Goal: Task Accomplishment & Management: Manage account settings

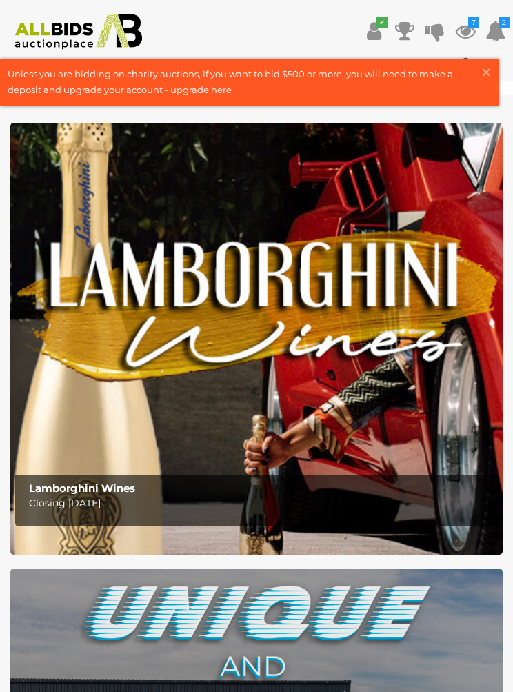
click at [463, 32] on icon at bounding box center [465, 31] width 21 height 25
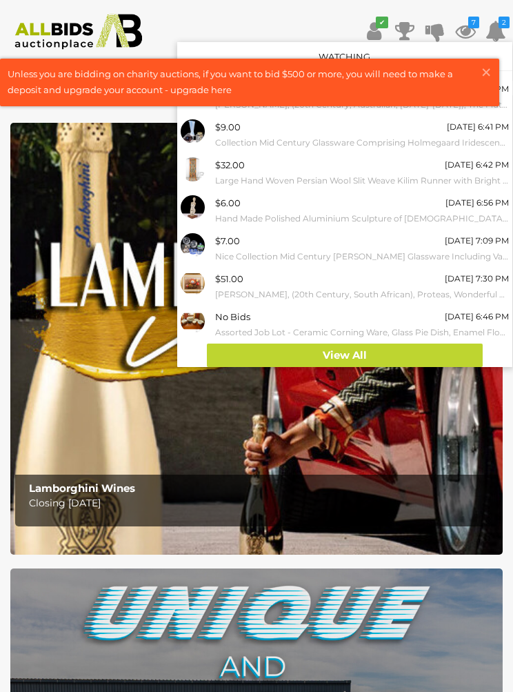
click at [373, 355] on link "View All" at bounding box center [345, 355] width 276 height 24
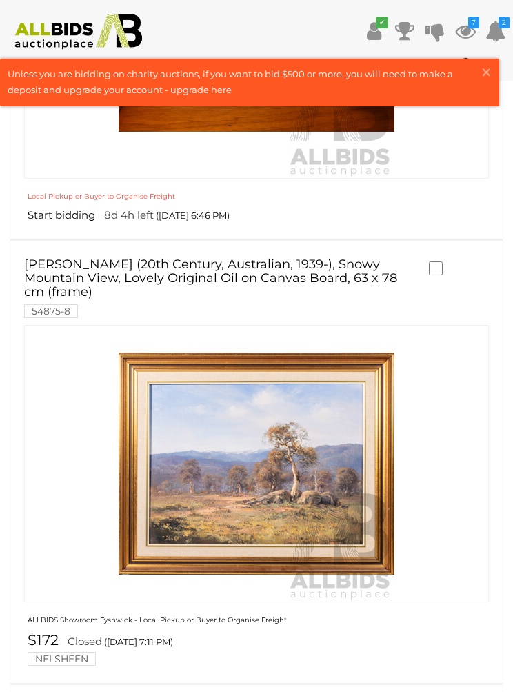
scroll to position [3203, 0]
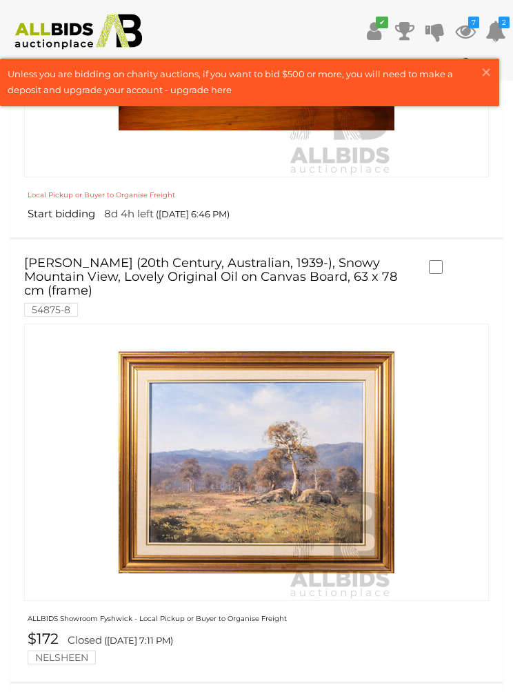
click at [448, 260] on label at bounding box center [439, 266] width 21 height 12
click at [447, 260] on label at bounding box center [439, 266] width 21 height 12
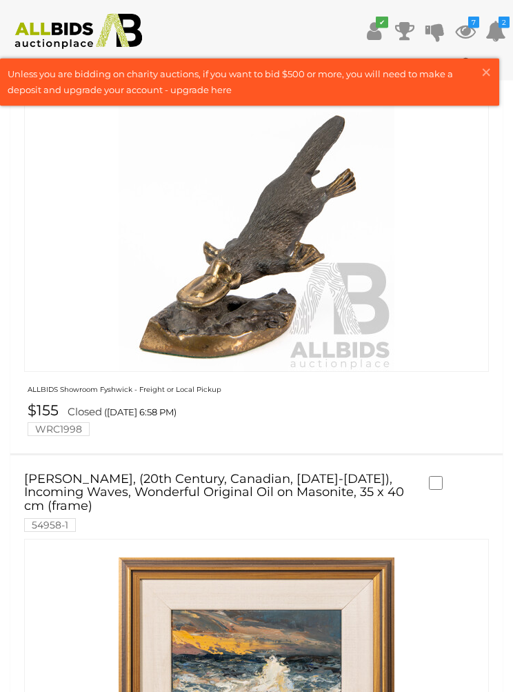
scroll to position [4876, 0]
click at [444, 72] on label at bounding box center [439, 65] width 21 height 12
click at [448, 72] on label at bounding box center [439, 65] width 21 height 12
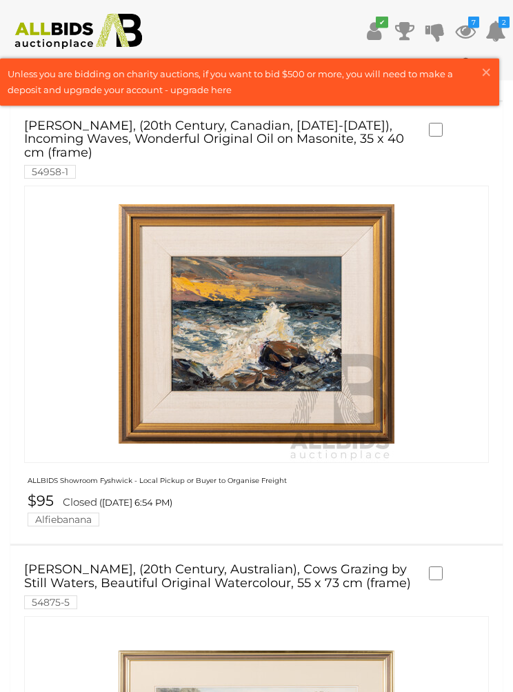
click at [446, 136] on label at bounding box center [439, 129] width 21 height 12
click at [443, 135] on label at bounding box center [439, 129] width 21 height 12
click at [455, 139] on div at bounding box center [462, 131] width 67 height 16
click at [446, 135] on label at bounding box center [439, 129] width 21 height 12
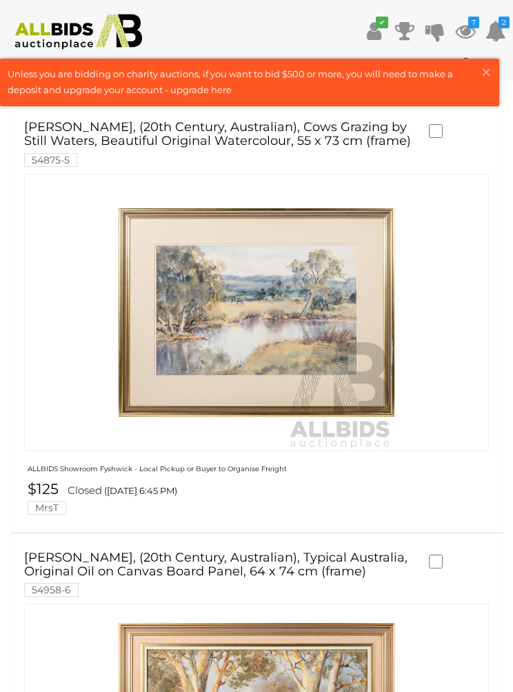
scroll to position [5727, 0]
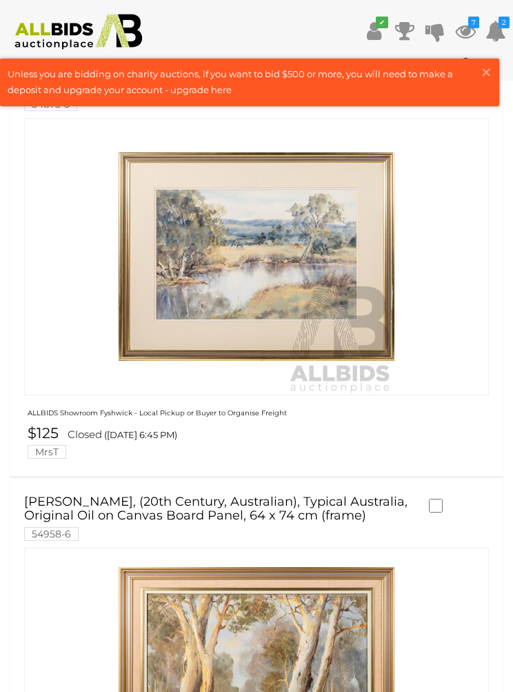
click at [447, 81] on label at bounding box center [439, 74] width 21 height 12
click at [444, 81] on label at bounding box center [439, 74] width 21 height 12
click at [454, 287] on div "[PERSON_NAME], (20th Century, Australian), Cows Grazing by Still Waters, Beauti…" at bounding box center [256, 262] width 513 height 428
click at [446, 81] on label at bounding box center [439, 74] width 21 height 12
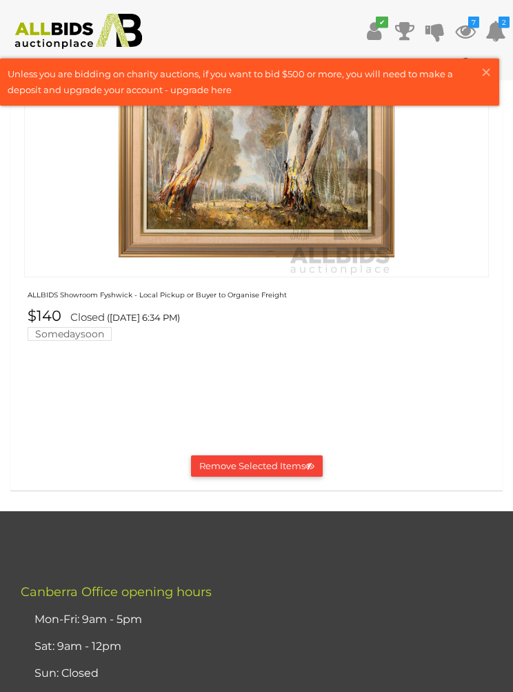
scroll to position [6275, 0]
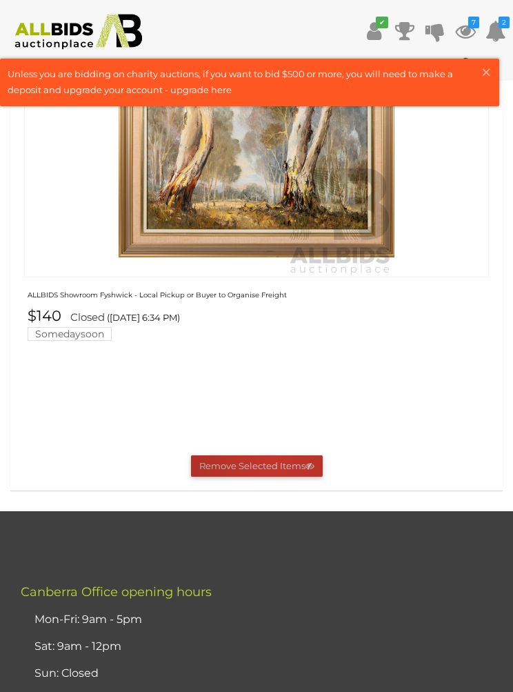
click at [274, 477] on button "Remove Selected Items" at bounding box center [257, 465] width 132 height 21
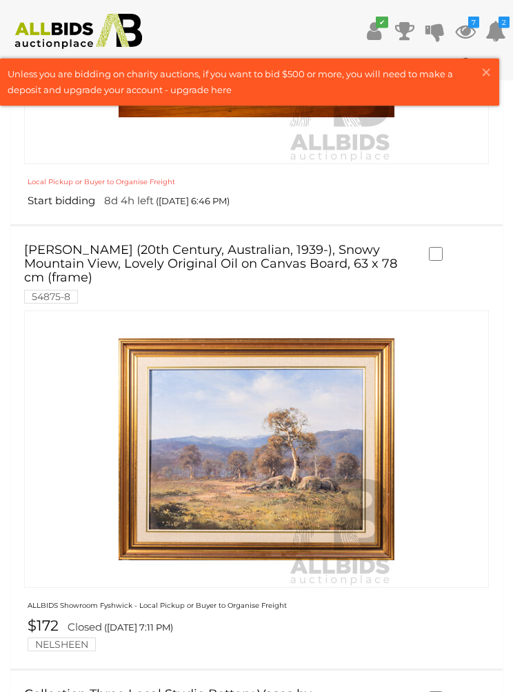
scroll to position [3218, 0]
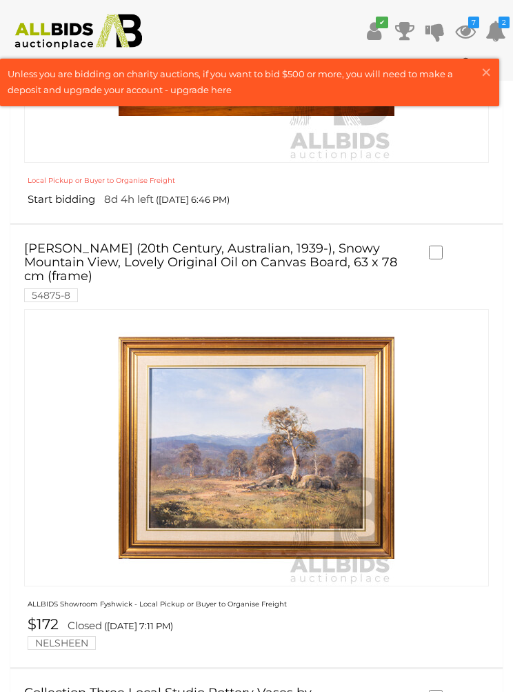
click at [452, 246] on div at bounding box center [462, 254] width 67 height 16
click at [447, 246] on label at bounding box center [439, 252] width 21 height 12
click at [446, 246] on label at bounding box center [439, 252] width 21 height 12
click at [444, 246] on label at bounding box center [439, 252] width 21 height 12
click at [447, 246] on label at bounding box center [439, 252] width 21 height 12
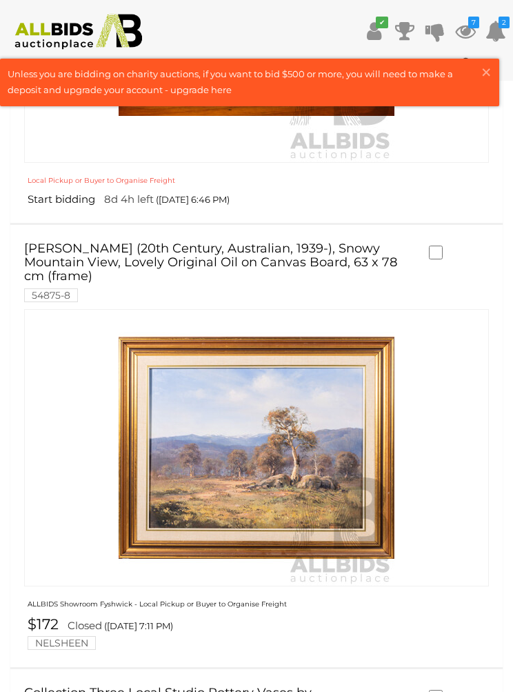
click at [452, 246] on div at bounding box center [462, 254] width 67 height 16
click at [448, 246] on label at bounding box center [439, 252] width 21 height 12
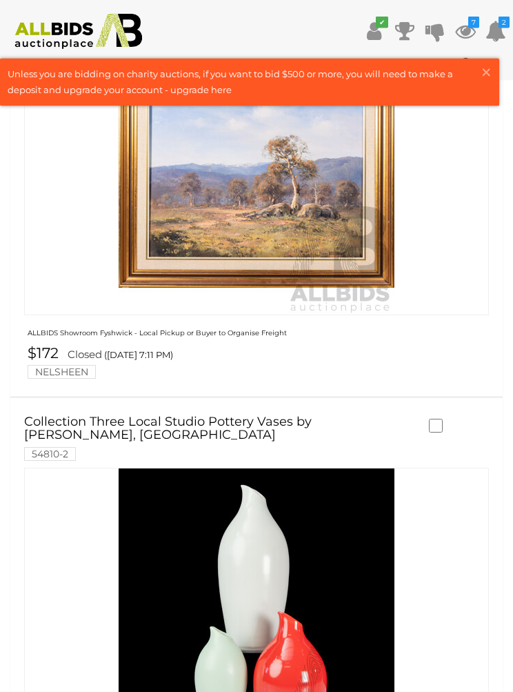
click at [444, 419] on label at bounding box center [439, 425] width 21 height 12
click at [446, 419] on label at bounding box center [439, 425] width 21 height 12
click at [448, 419] on label at bounding box center [439, 425] width 21 height 12
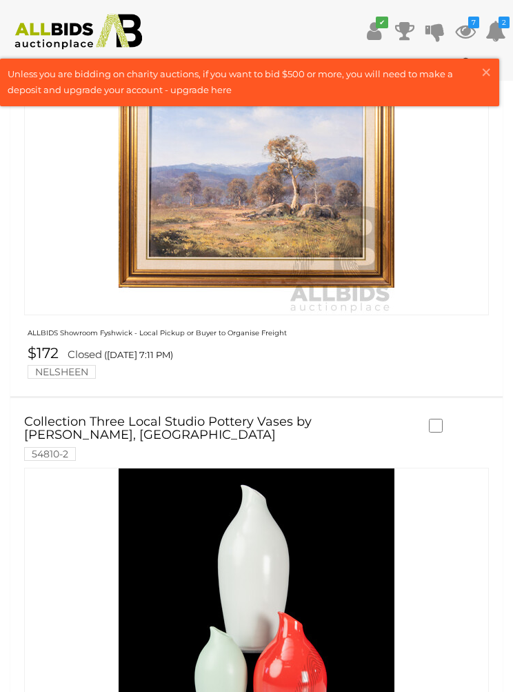
click at [443, 419] on label at bounding box center [439, 425] width 21 height 12
click at [450, 412] on div at bounding box center [459, 427] width 81 height 30
click at [448, 419] on label at bounding box center [439, 425] width 21 height 12
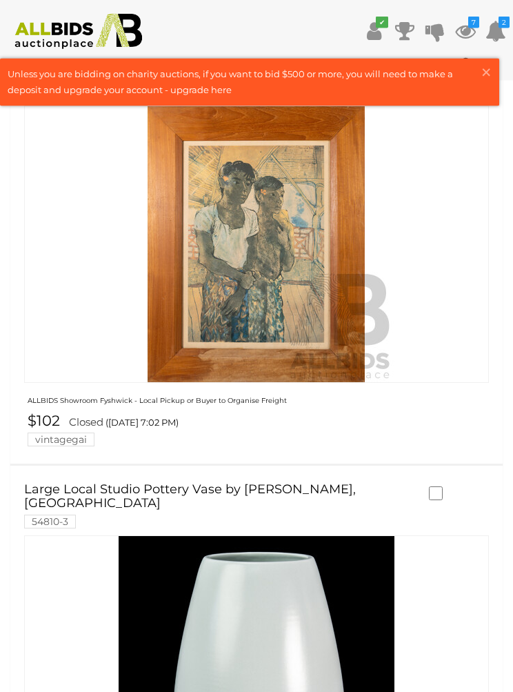
scroll to position [4295, 0]
click at [445, 486] on label at bounding box center [439, 492] width 21 height 12
click at [448, 486] on label at bounding box center [439, 492] width 21 height 12
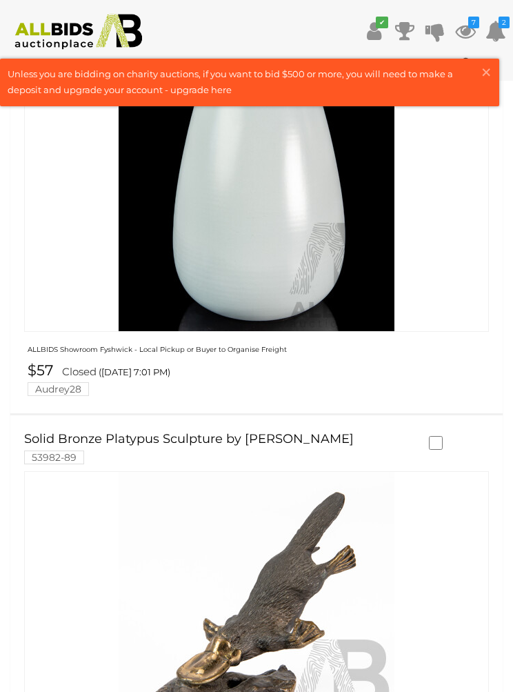
scroll to position [4818, 0]
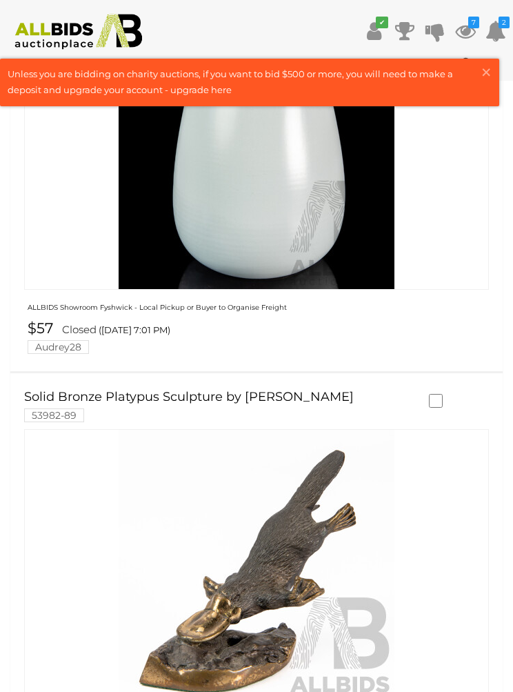
click at [446, 394] on label at bounding box center [439, 400] width 21 height 12
click at [445, 394] on label at bounding box center [439, 400] width 21 height 12
click at [450, 394] on div at bounding box center [462, 402] width 67 height 16
click at [448, 394] on label at bounding box center [439, 400] width 21 height 12
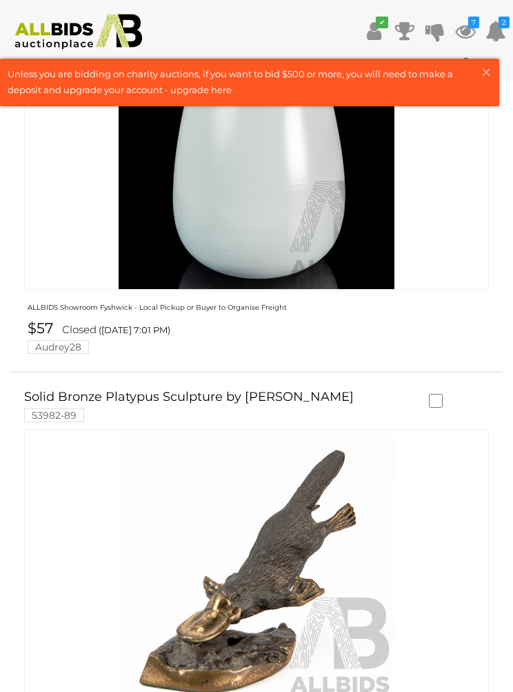
click at [449, 394] on label at bounding box center [439, 400] width 21 height 12
click at [447, 394] on label at bounding box center [439, 400] width 21 height 12
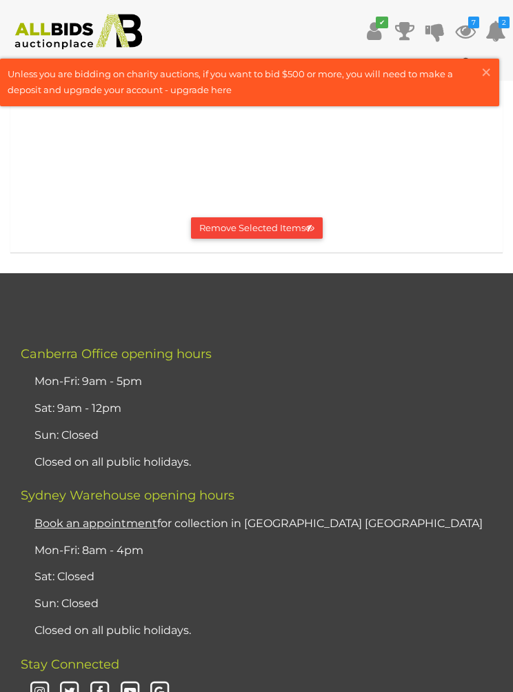
click at [286, 217] on button "Remove Selected Items" at bounding box center [257, 227] width 132 height 21
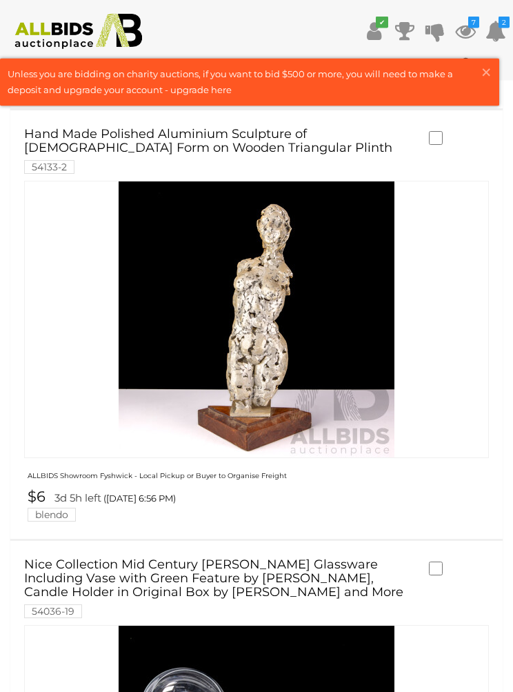
scroll to position [1659, 0]
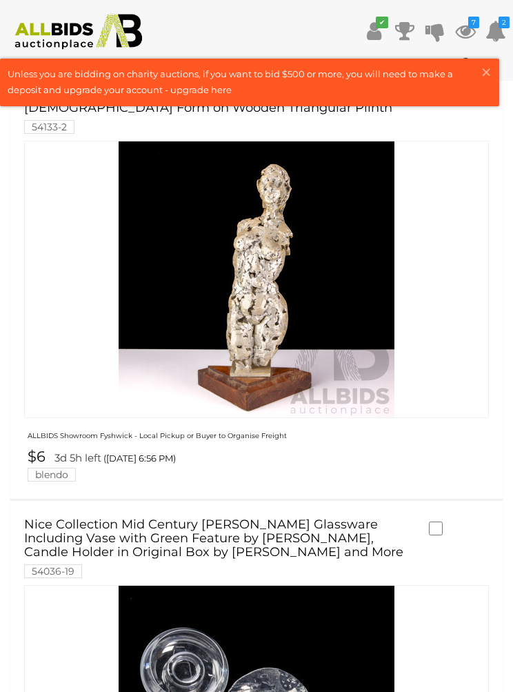
click at [299, 290] on img at bounding box center [257, 279] width 276 height 276
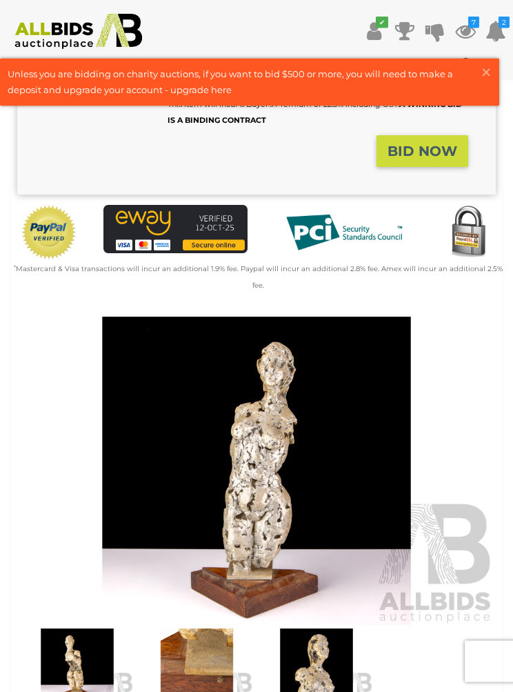
scroll to position [321, 0]
click at [273, 462] on img at bounding box center [256, 471] width 479 height 308
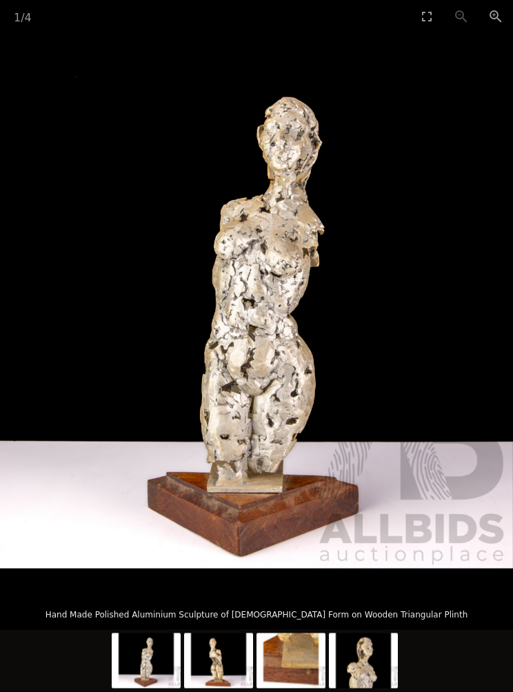
scroll to position [1776, 0]
click at [294, 688] on img at bounding box center [291, 660] width 69 height 55
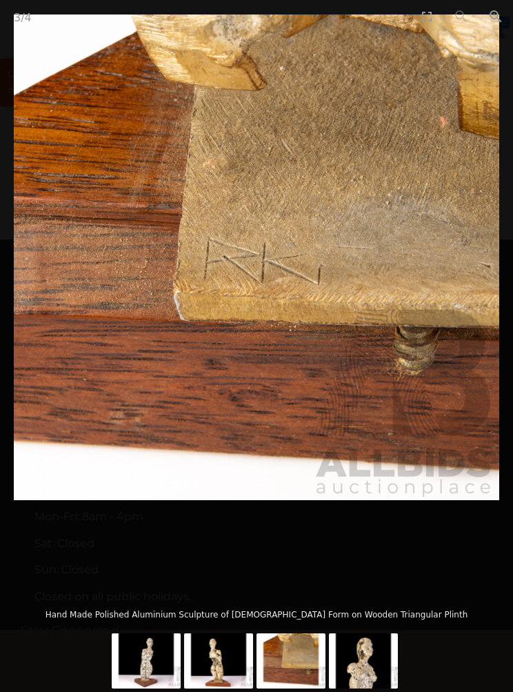
scroll to position [321, 0]
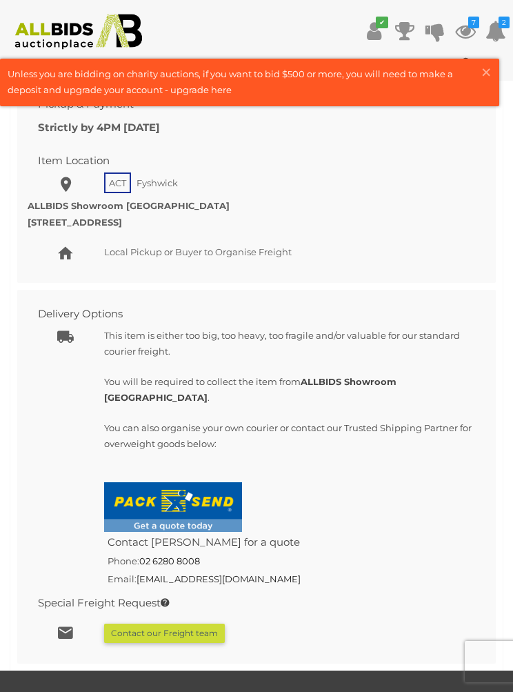
scroll to position [1342, 0]
